Goal: Navigation & Orientation: Find specific page/section

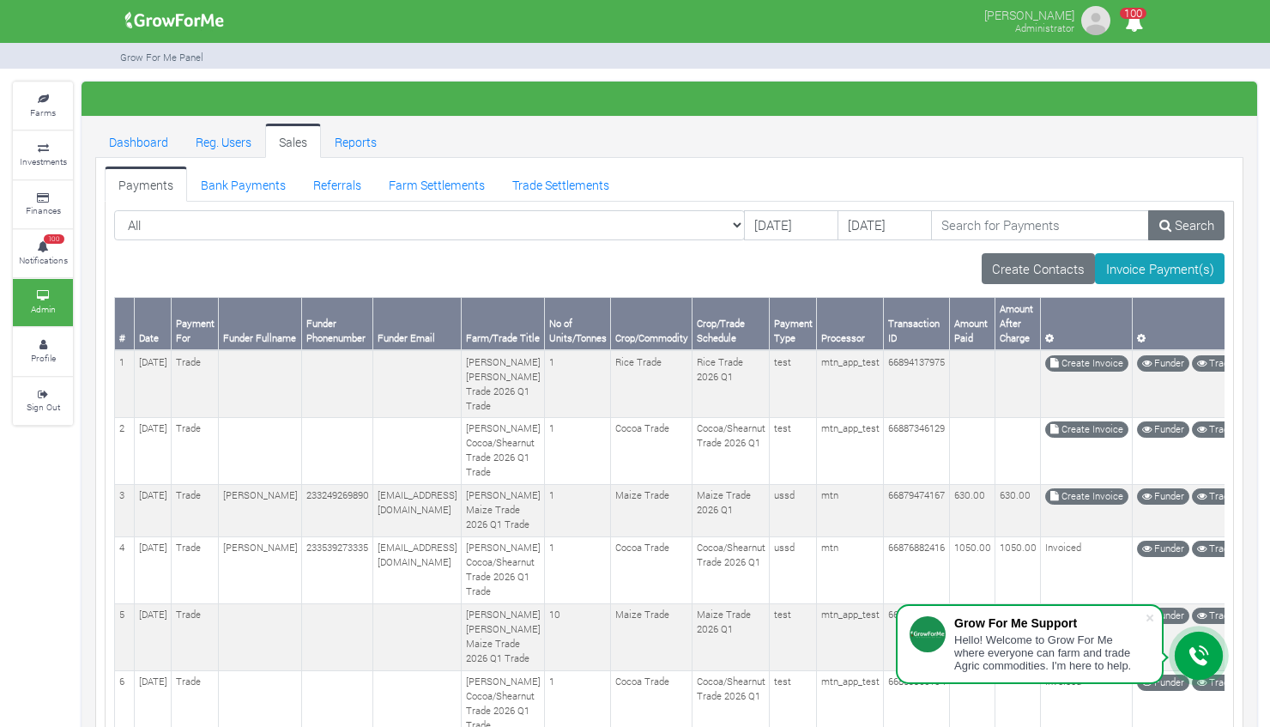
drag, startPoint x: 0, startPoint y: 0, endPoint x: 133, endPoint y: 188, distance: 230.1
click at [133, 188] on link "Payments" at bounding box center [146, 183] width 82 height 34
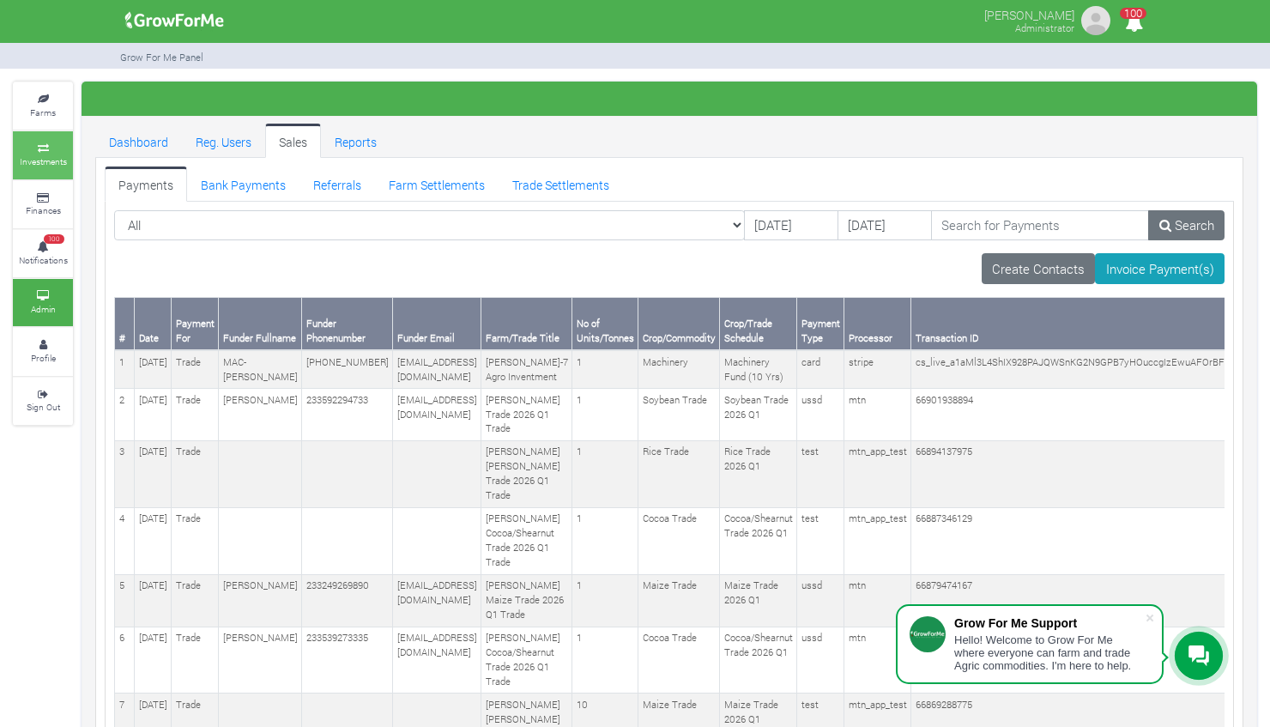
click at [46, 144] on icon at bounding box center [42, 148] width 51 height 9
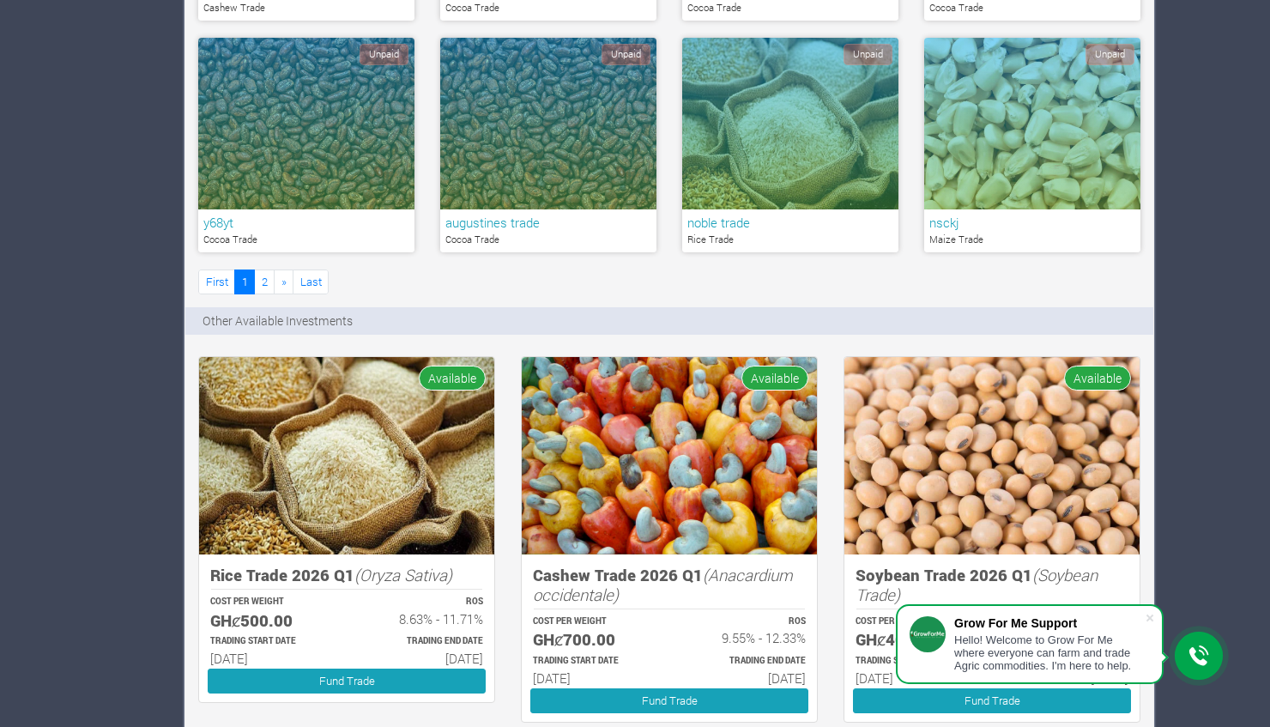
scroll to position [1091, 0]
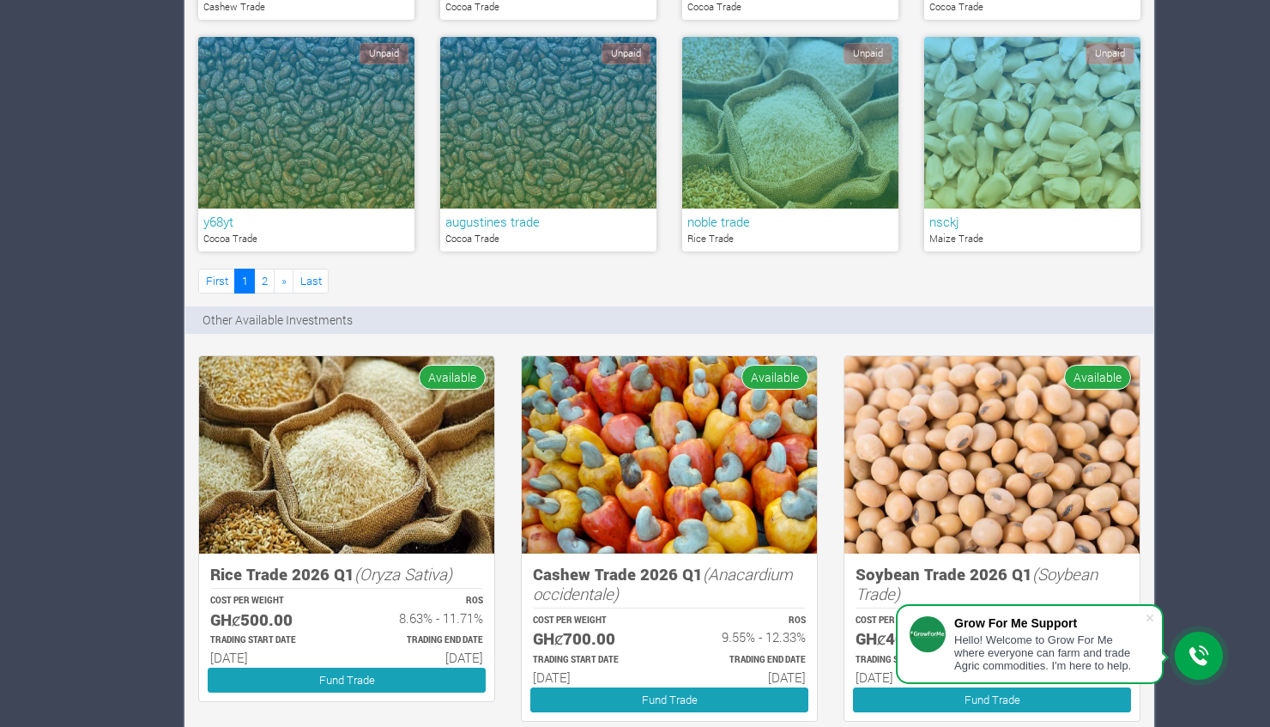
click at [491, 299] on div "My Investments Unpaid rich Cocoa Trade 1" at bounding box center [669, 232] width 968 height 2310
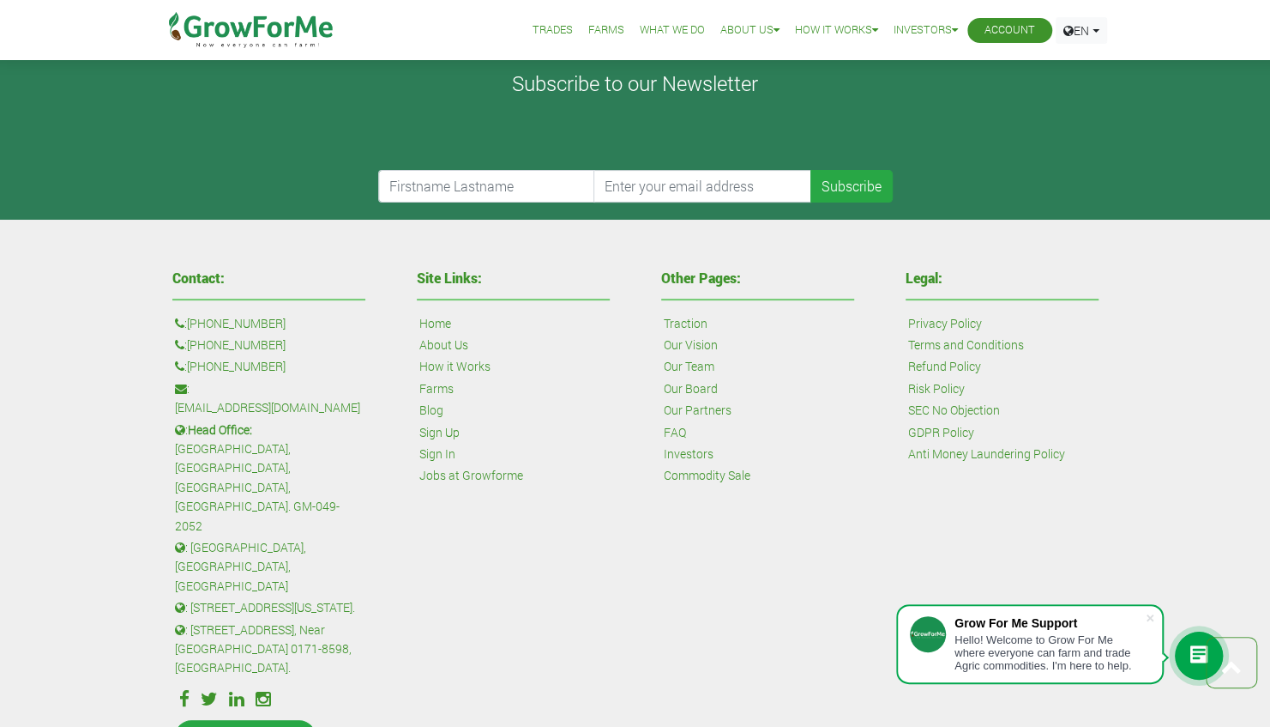
scroll to position [4099, 0]
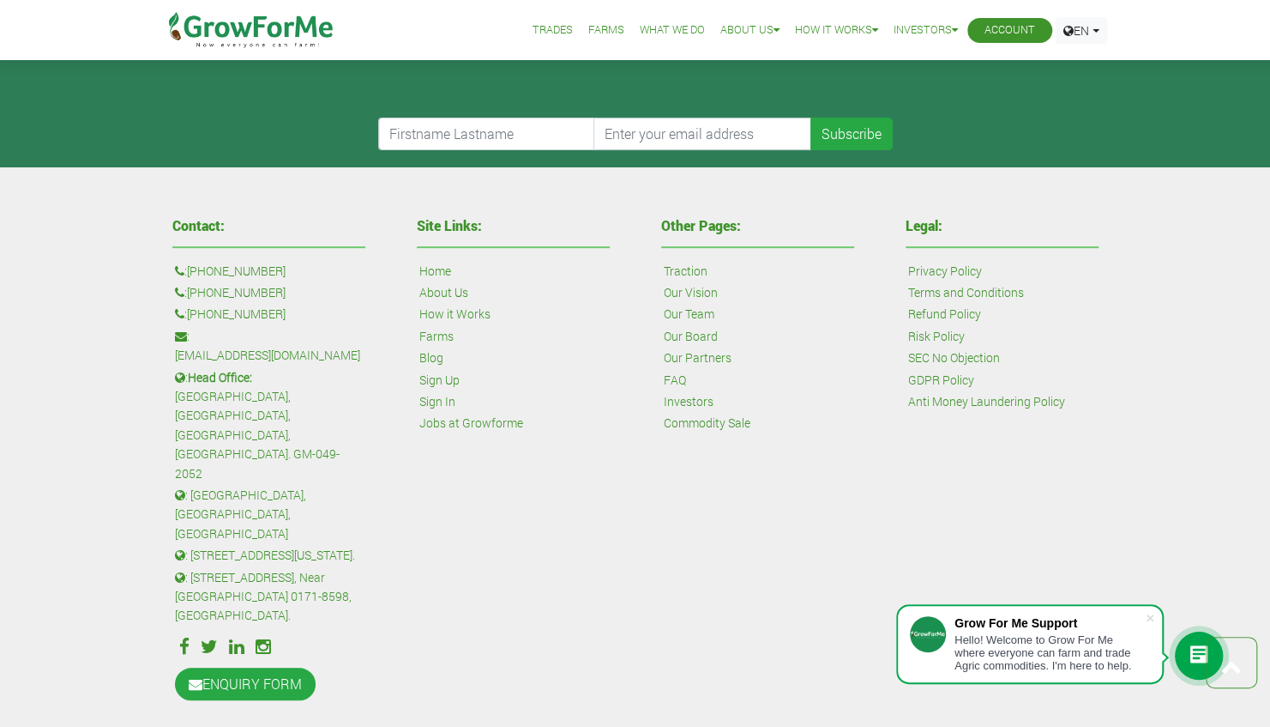
click at [951, 288] on link "Terms and Conditions" at bounding box center [966, 292] width 116 height 19
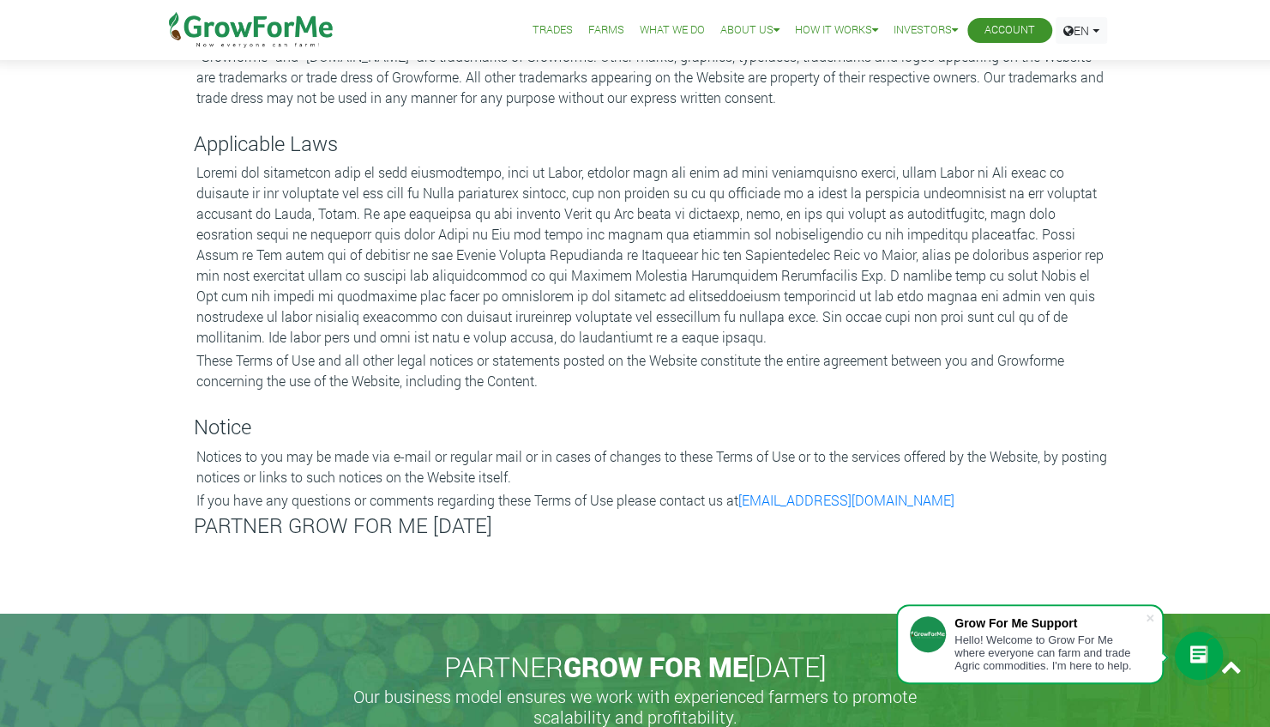
scroll to position [3291, 0]
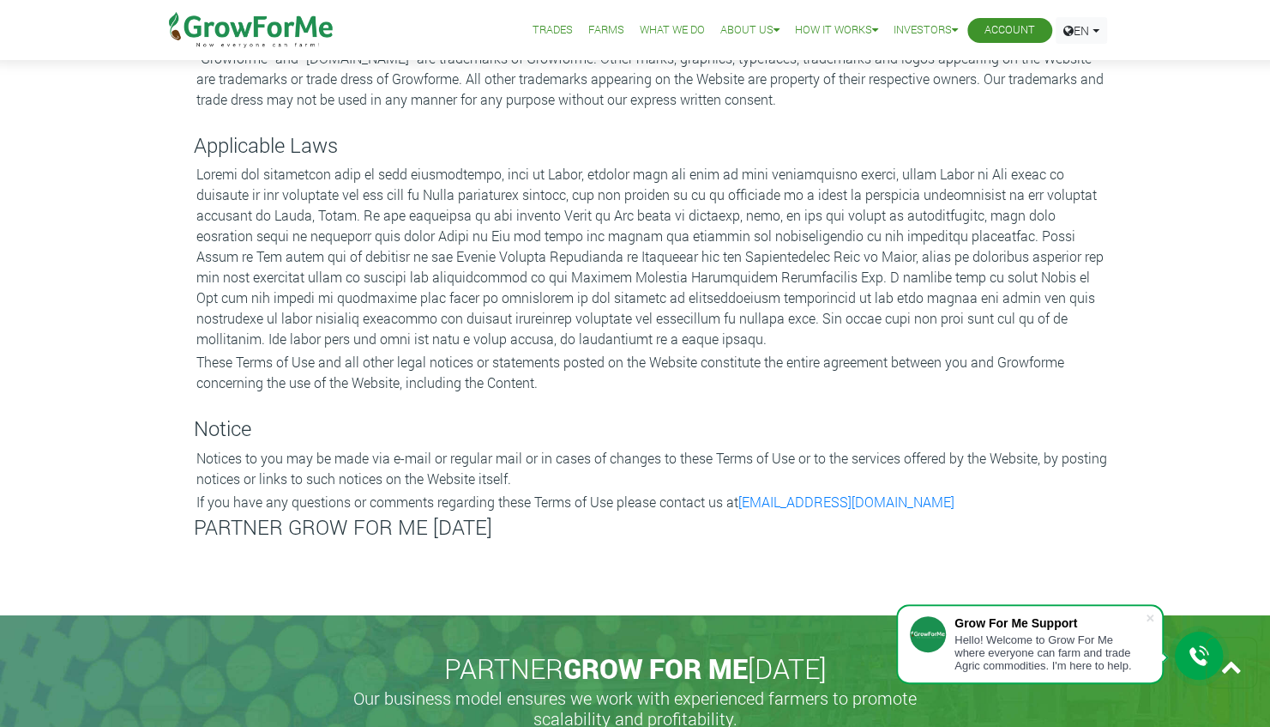
click at [266, 206] on p at bounding box center [652, 256] width 913 height 185
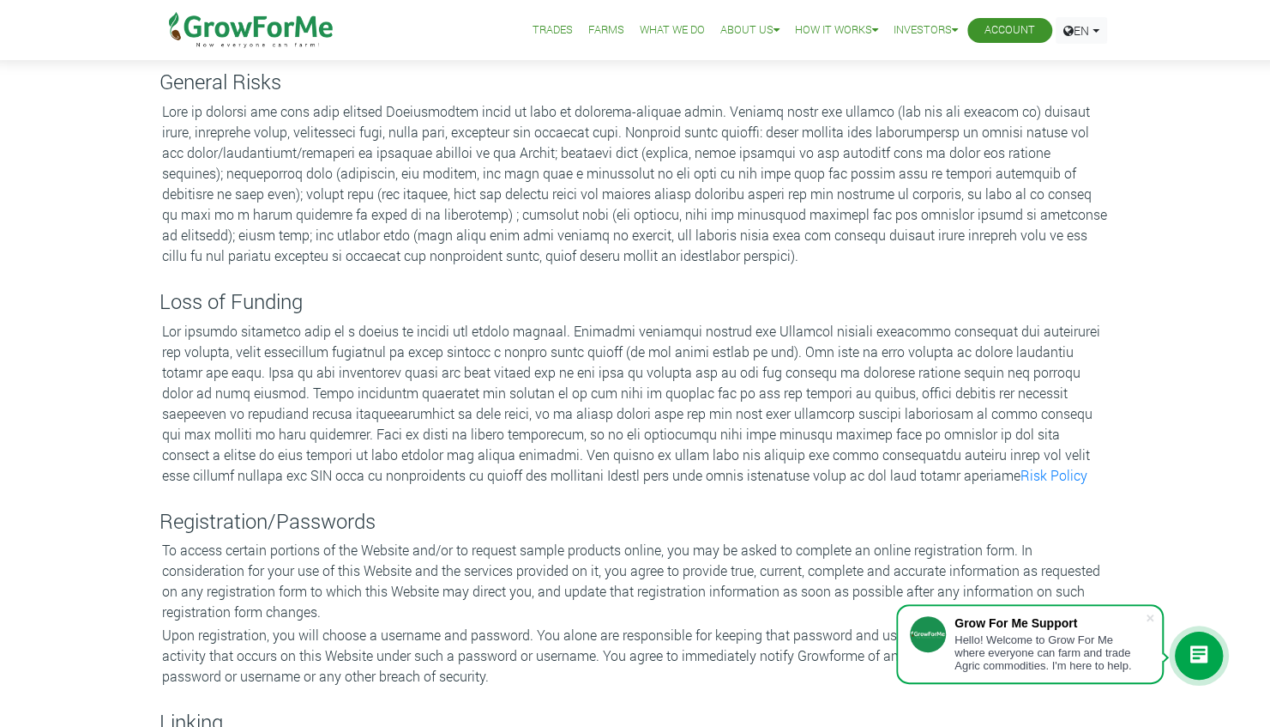
scroll to position [622, 0]
